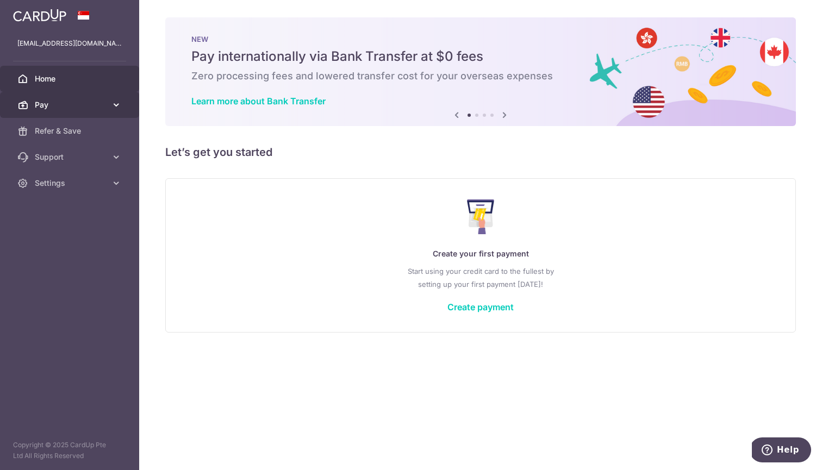
click at [69, 106] on span "Pay" at bounding box center [71, 105] width 72 height 11
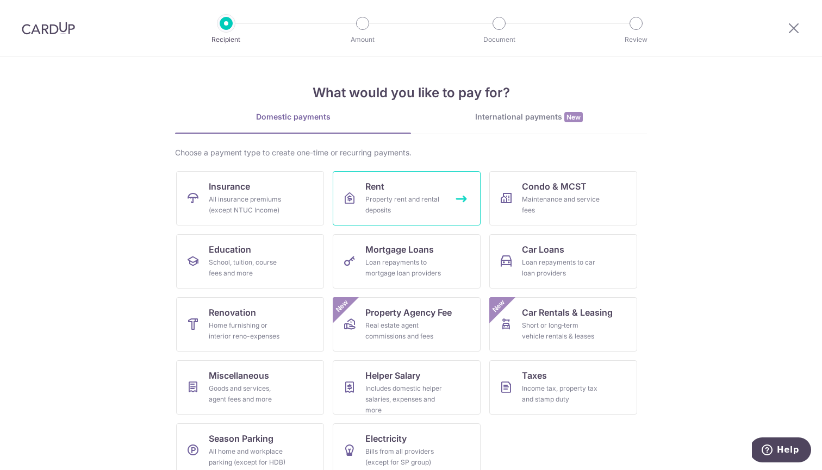
scroll to position [16, 0]
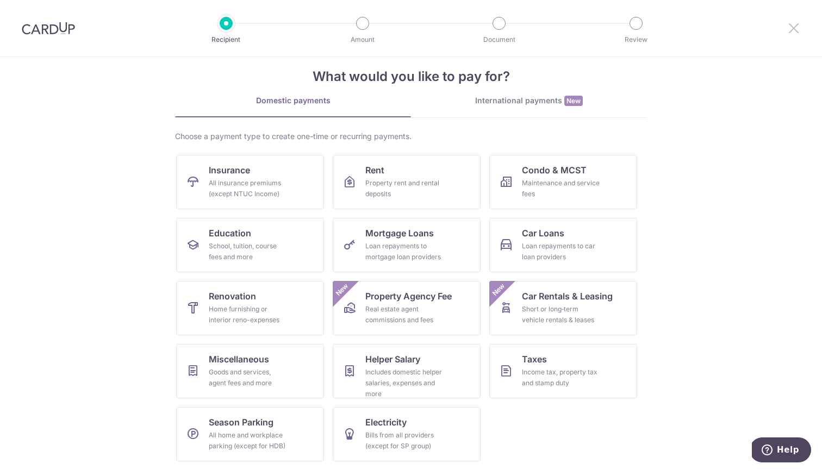
click at [788, 26] on icon at bounding box center [793, 28] width 13 height 14
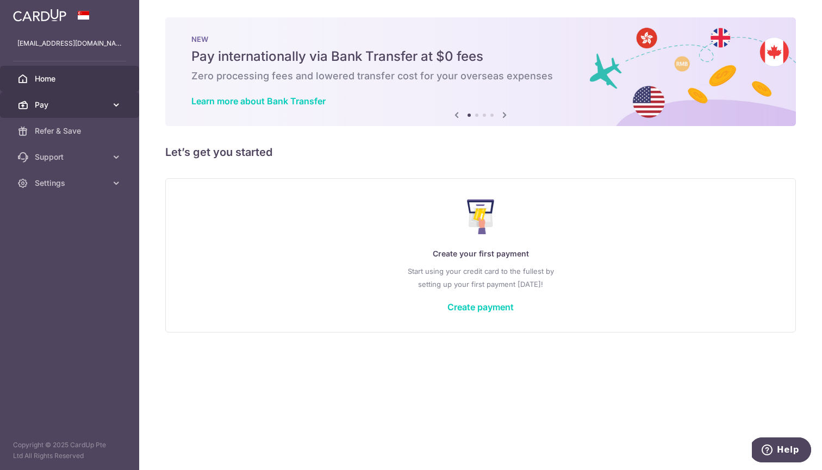
click at [73, 109] on span "Pay" at bounding box center [71, 105] width 72 height 11
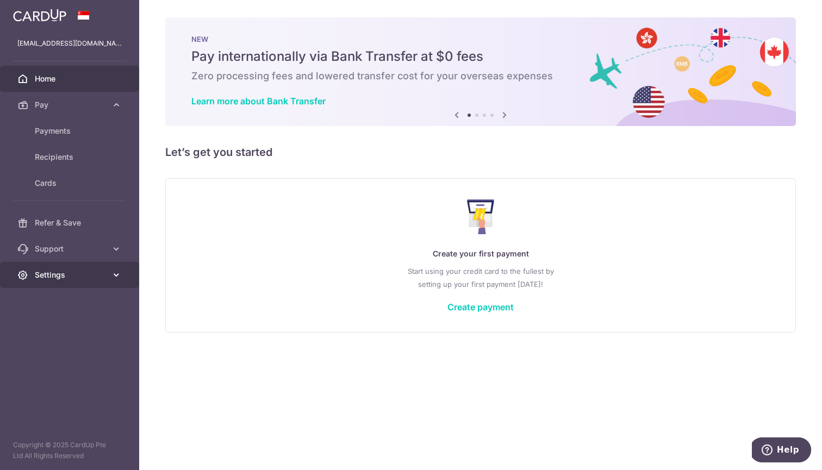
click at [88, 263] on link "Settings" at bounding box center [69, 275] width 139 height 26
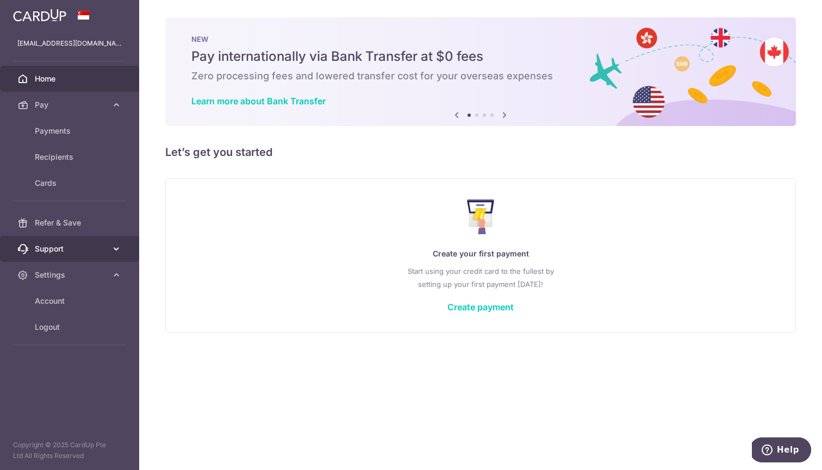
click at [89, 250] on span "Support" at bounding box center [71, 249] width 72 height 11
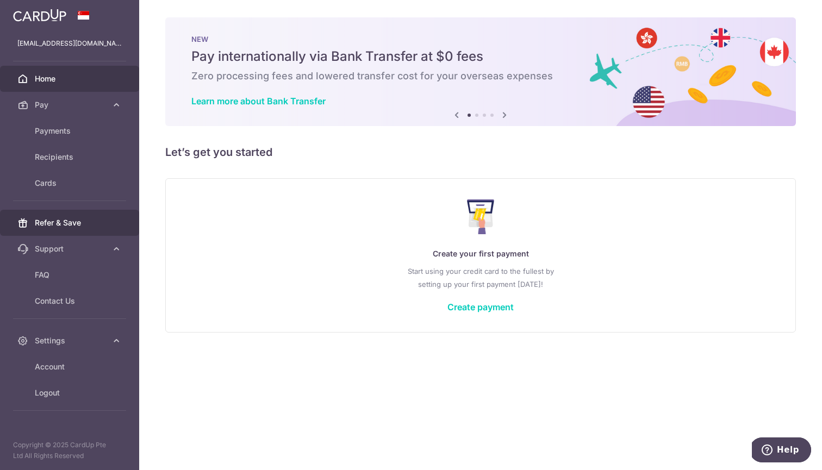
click at [97, 225] on span "Refer & Save" at bounding box center [71, 223] width 72 height 11
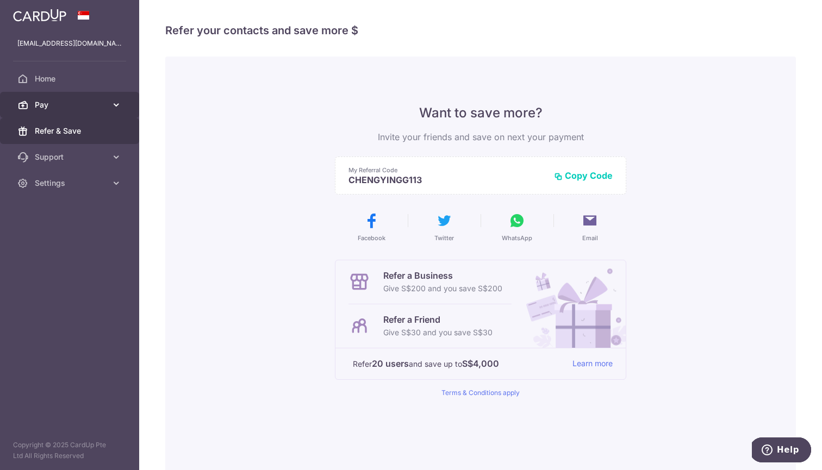
click at [60, 109] on span "Pay" at bounding box center [71, 105] width 72 height 11
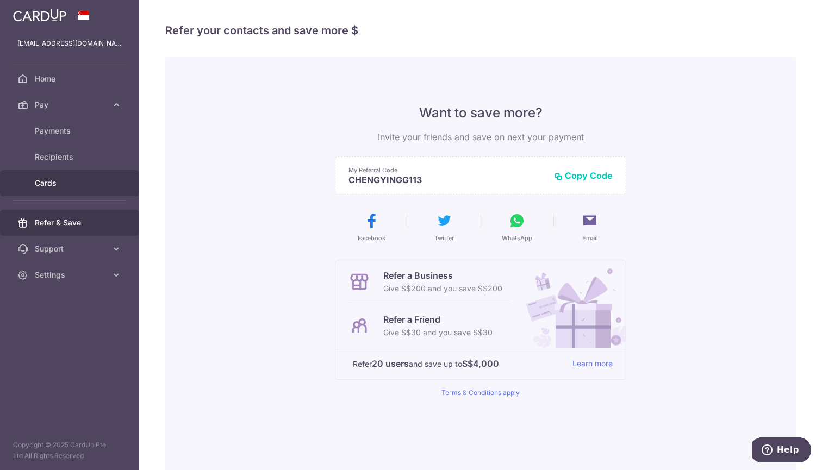
click at [77, 184] on span "Cards" at bounding box center [71, 183] width 72 height 11
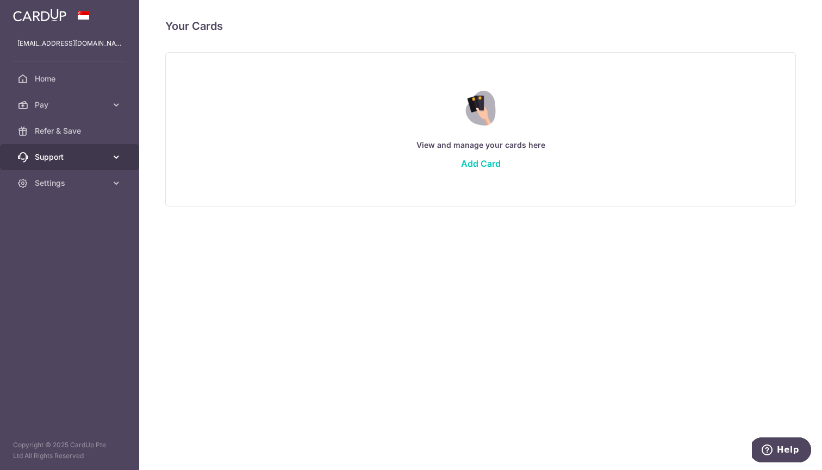
click at [102, 159] on span "Support" at bounding box center [71, 157] width 72 height 11
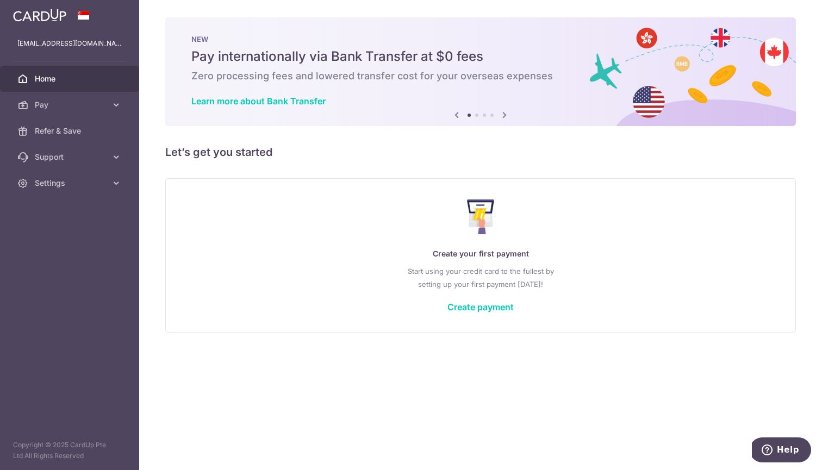
click at [505, 119] on icon at bounding box center [504, 115] width 13 height 14
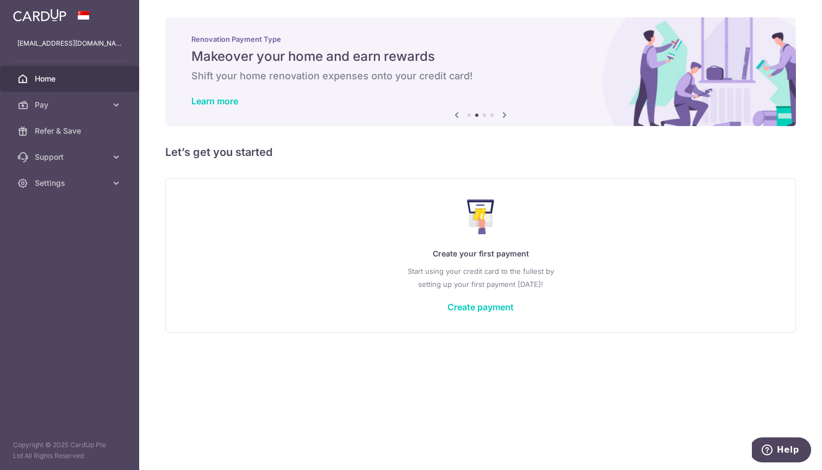
click at [505, 119] on icon at bounding box center [504, 115] width 13 height 14
click at [505, 114] on icon at bounding box center [504, 115] width 13 height 14
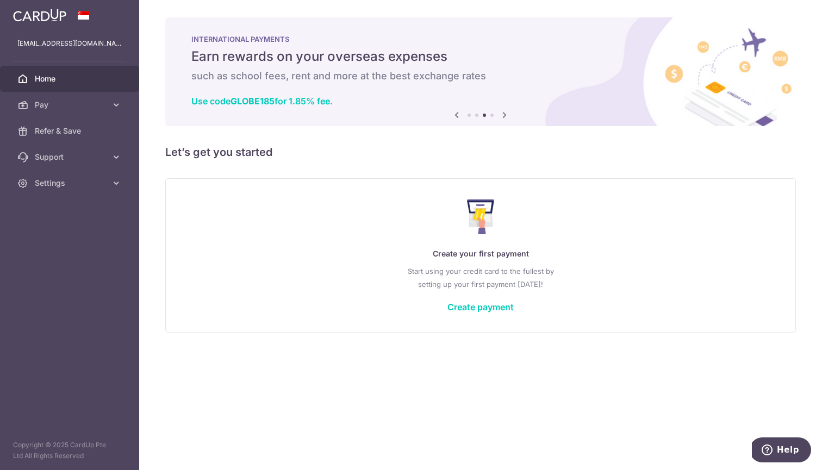
click at [505, 114] on icon at bounding box center [504, 115] width 13 height 14
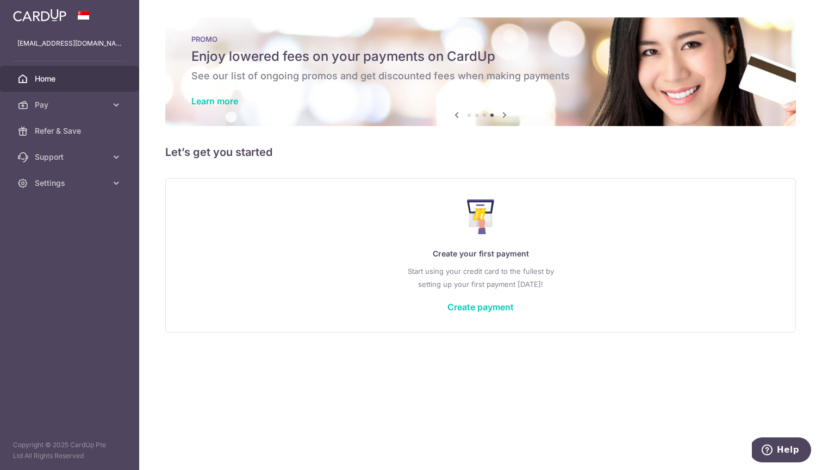
click at [505, 114] on icon at bounding box center [504, 115] width 13 height 14
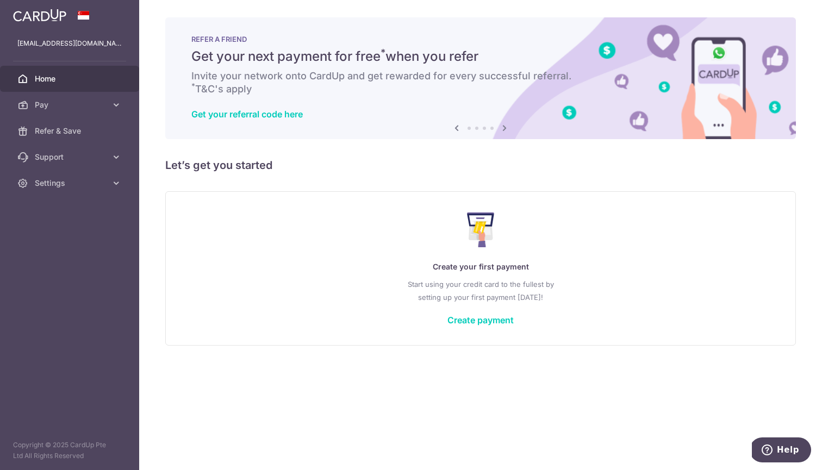
click at [504, 129] on icon at bounding box center [504, 128] width 13 height 14
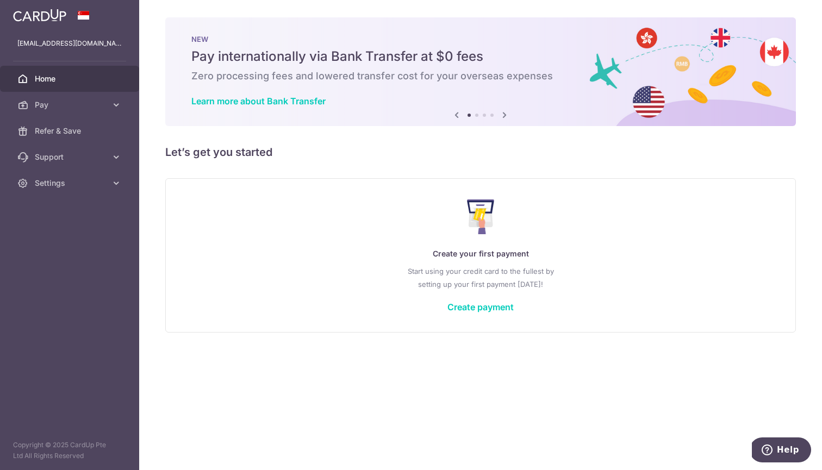
click at [505, 111] on icon at bounding box center [504, 115] width 13 height 14
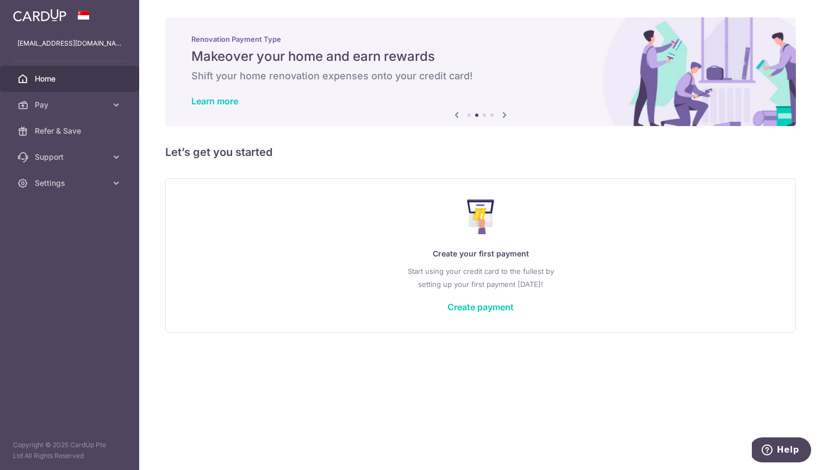
click at [505, 111] on icon at bounding box center [504, 115] width 13 height 14
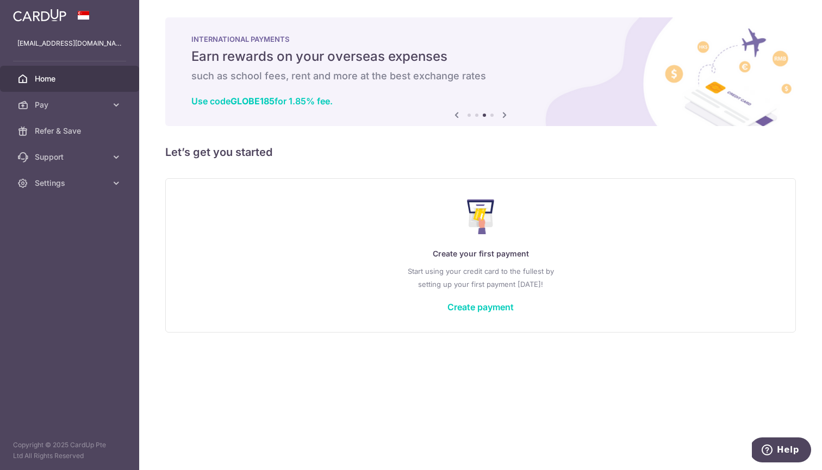
click at [505, 111] on icon at bounding box center [504, 115] width 13 height 14
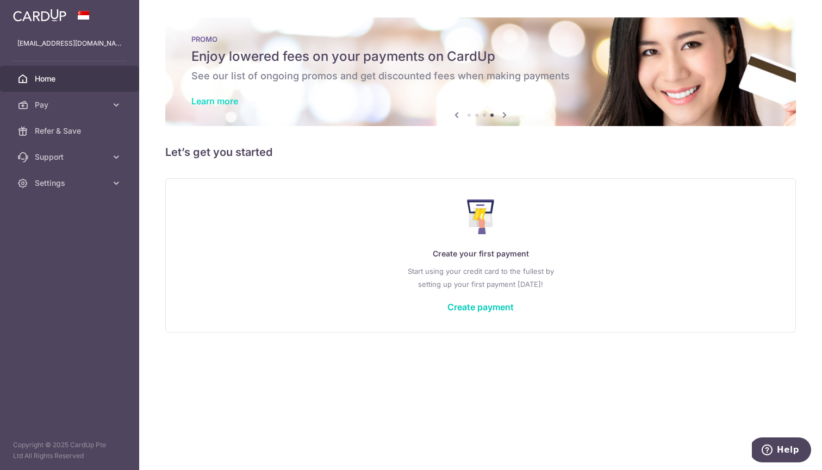
click at [226, 98] on link "Learn more" at bounding box center [214, 101] width 47 height 11
click at [493, 308] on link "Create payment" at bounding box center [481, 307] width 66 height 11
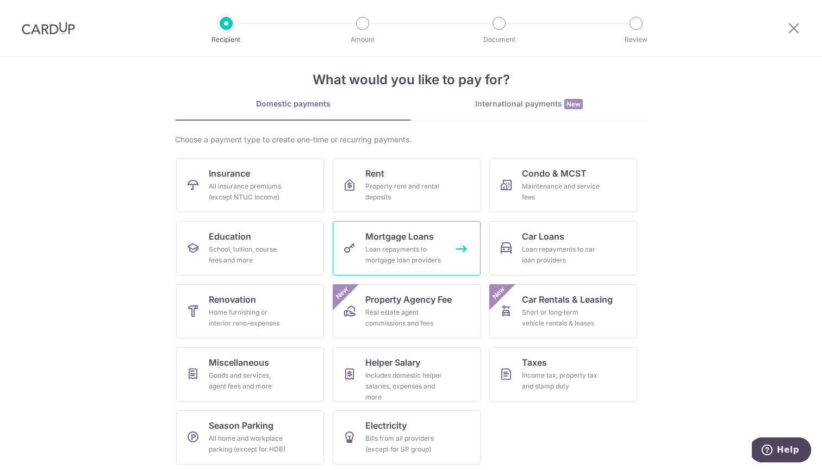
scroll to position [16, 0]
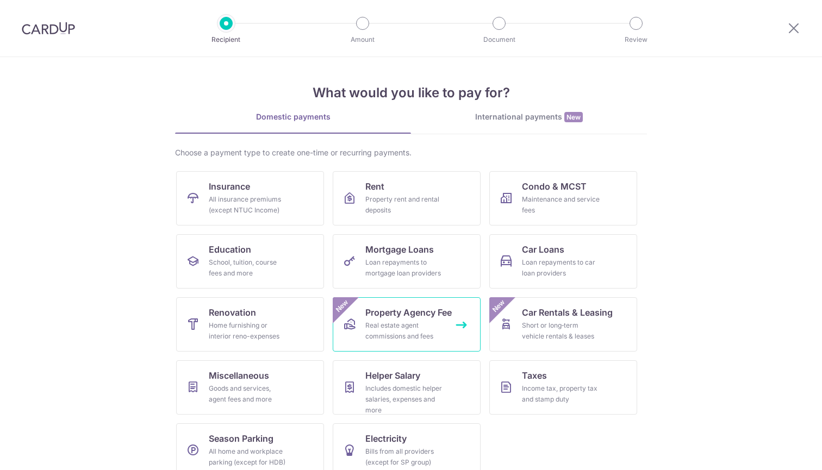
scroll to position [16, 0]
